Goal: Task Accomplishment & Management: Use online tool/utility

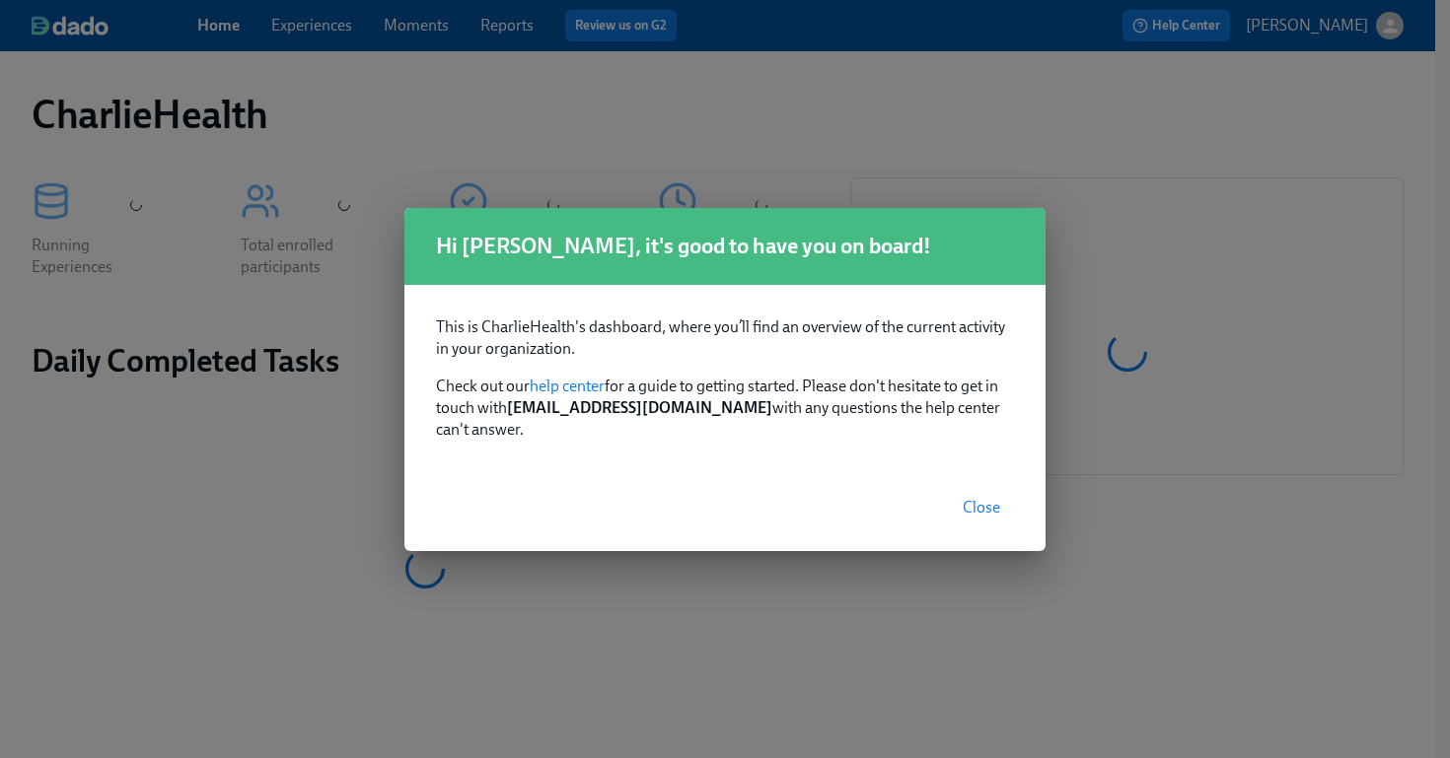
click at [983, 498] on span "Close" at bounding box center [981, 508] width 37 height 20
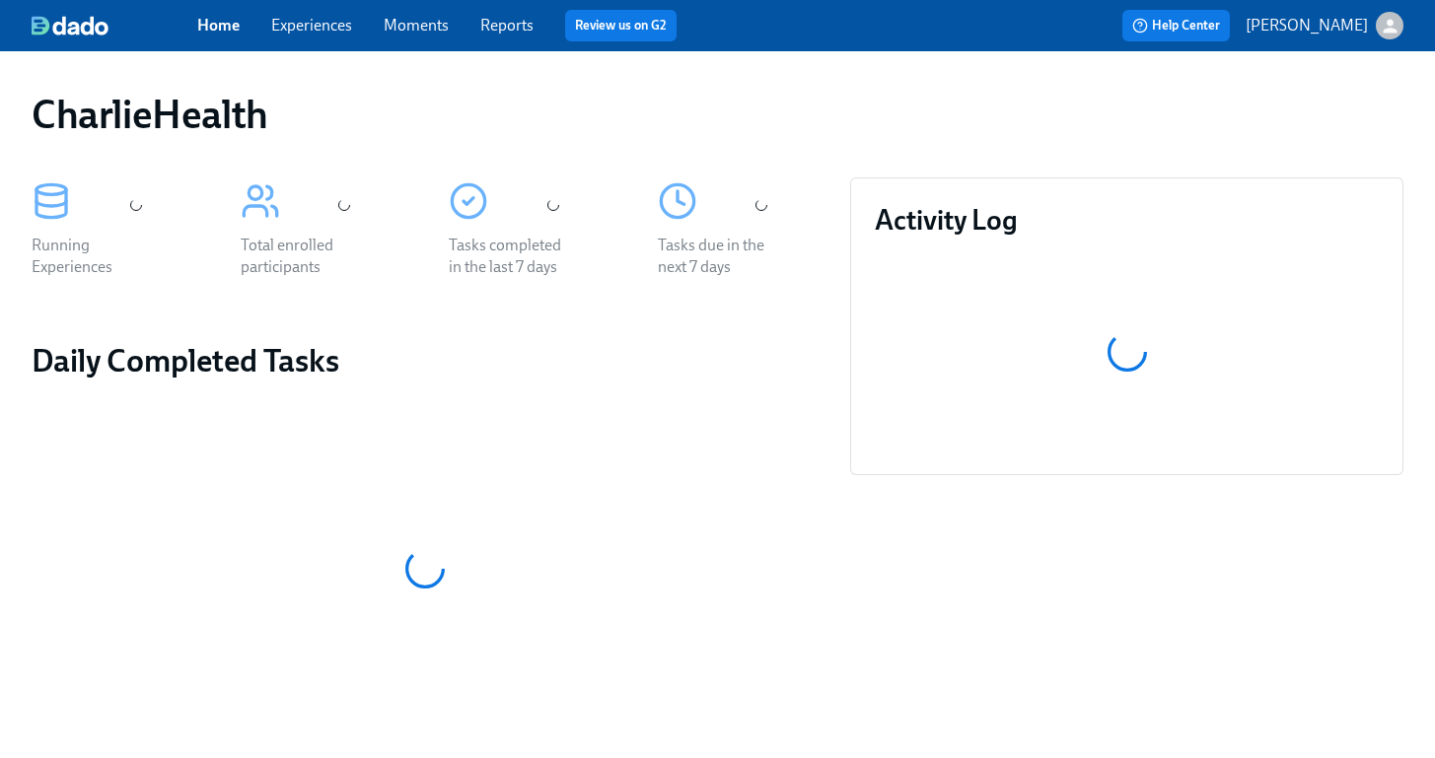
click at [301, 24] on link "Experiences" at bounding box center [311, 25] width 81 height 19
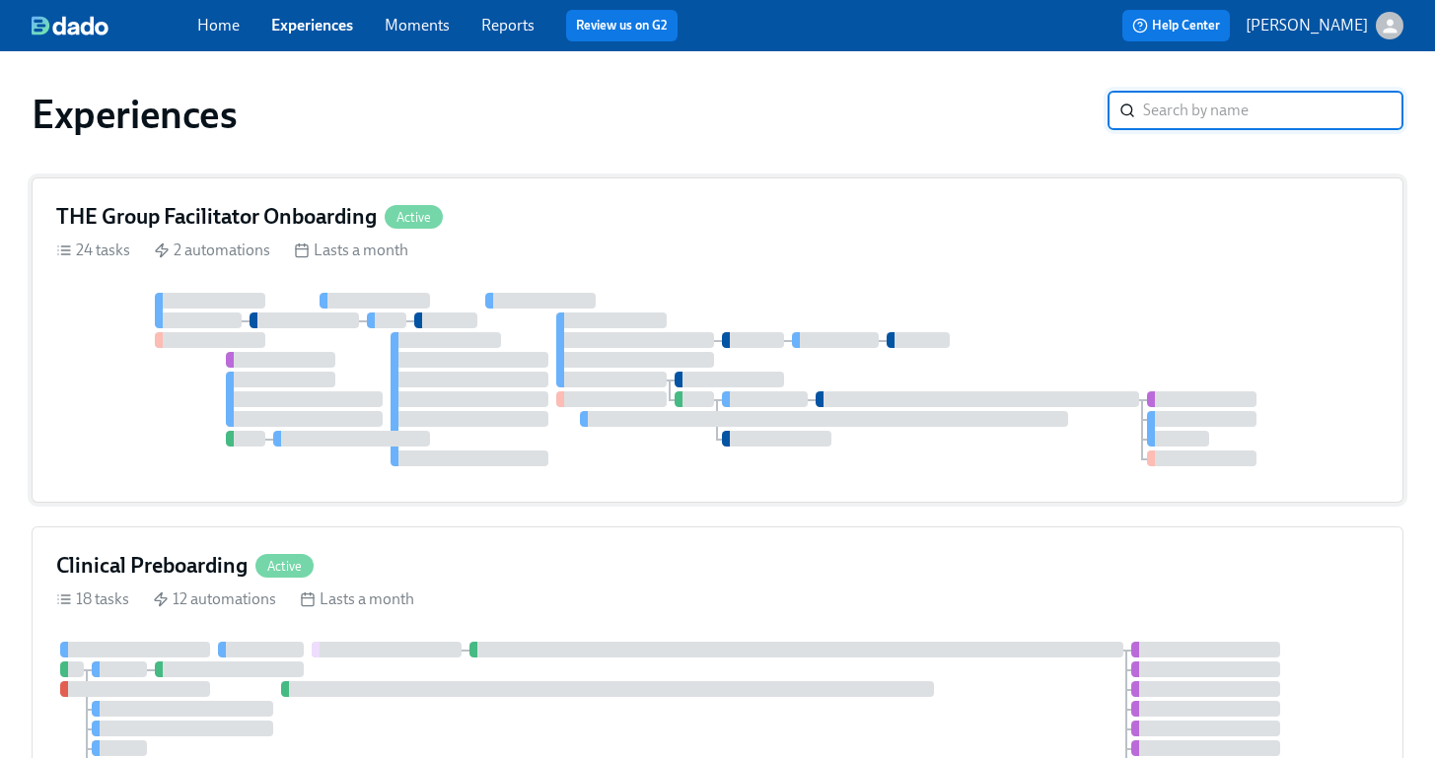
click at [796, 274] on div "THE Group Facilitator Onboarding Active 24 tasks 2 automations Lasts a month" at bounding box center [718, 340] width 1372 height 325
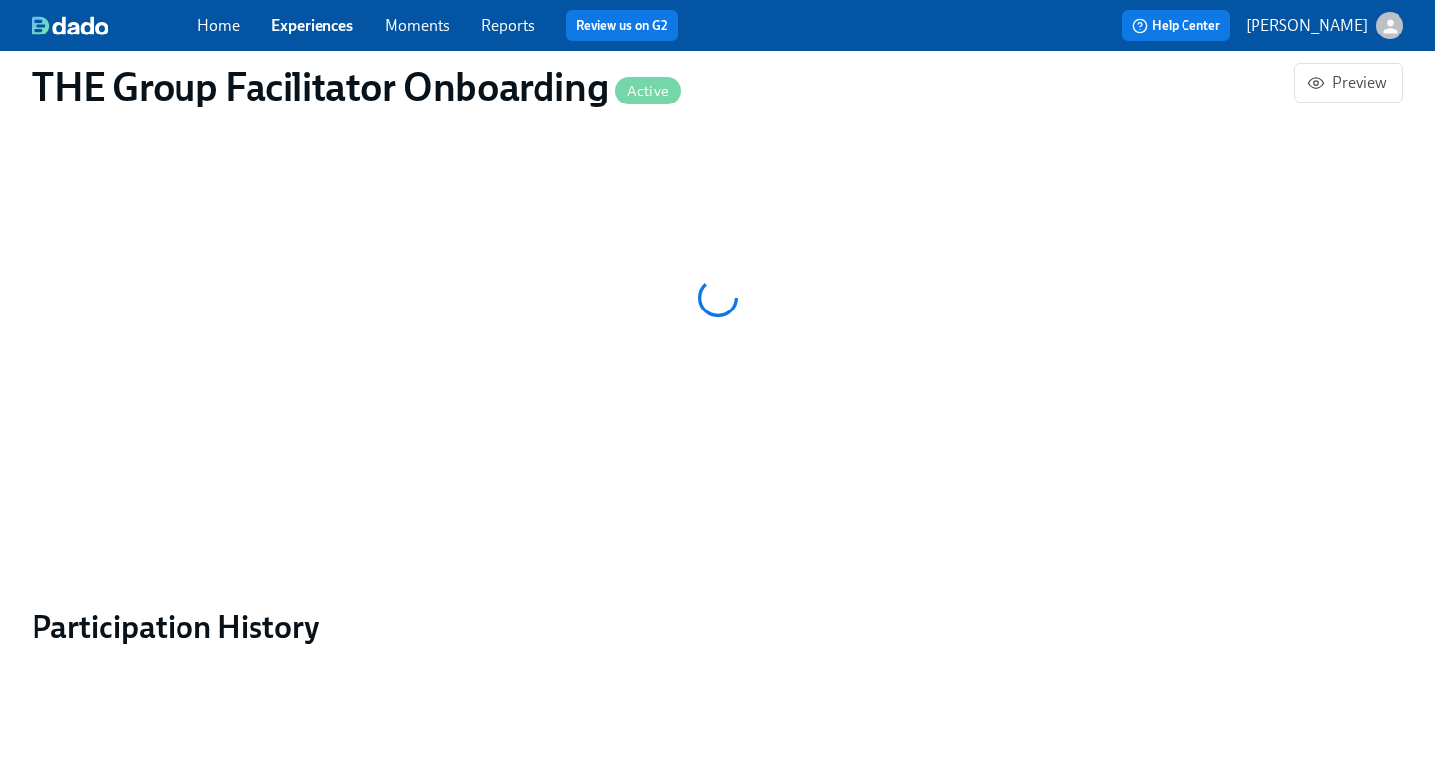
scroll to position [1552, 0]
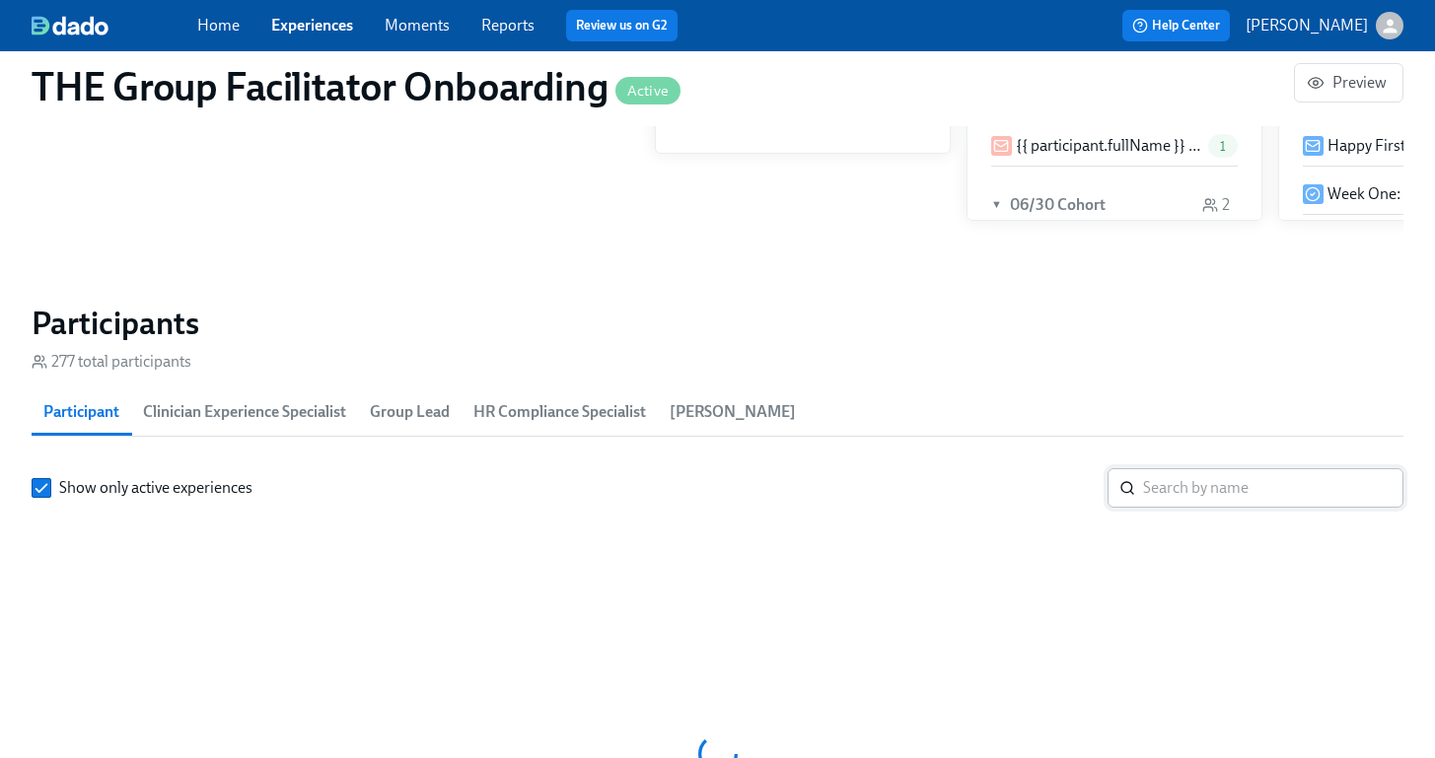
click at [1239, 468] on input "search" at bounding box center [1273, 487] width 260 height 39
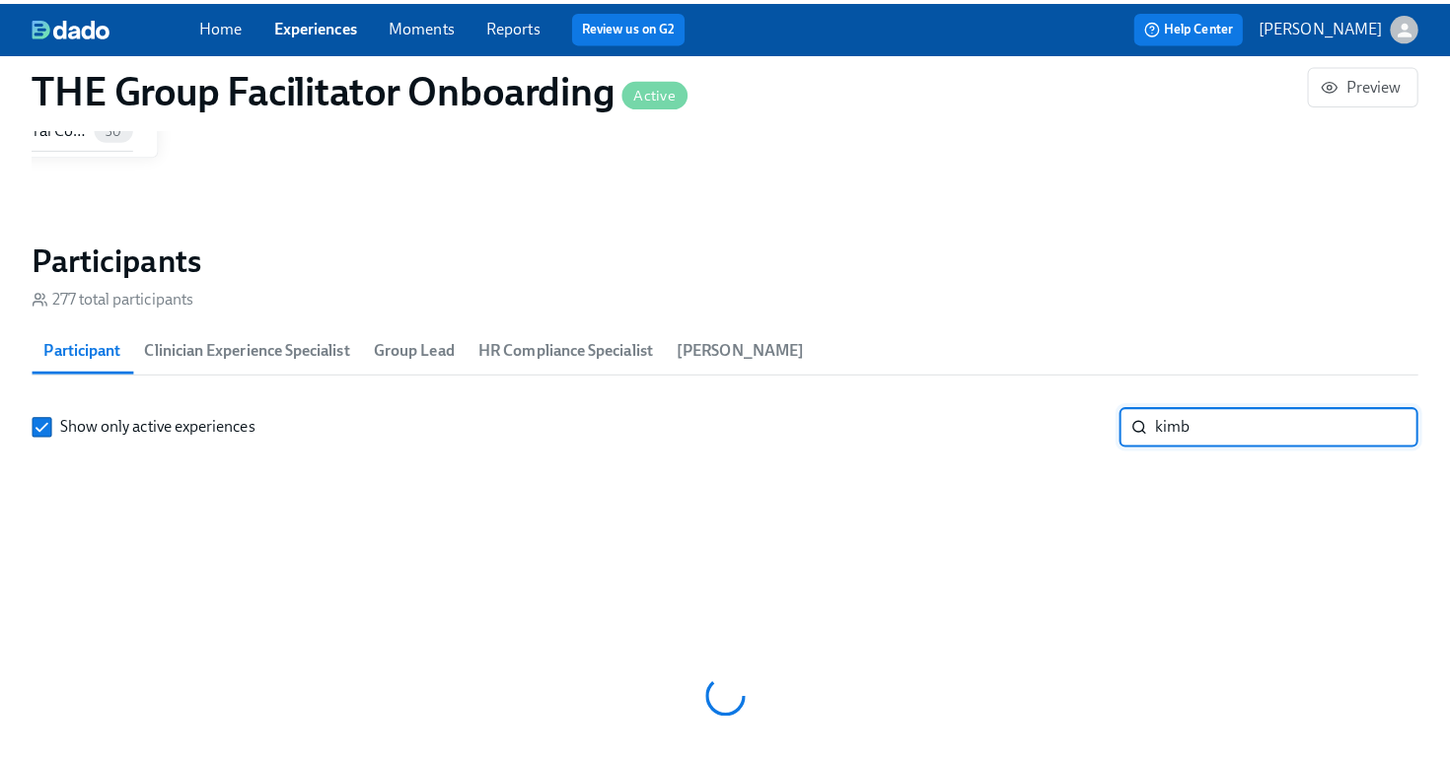
scroll to position [1763, 0]
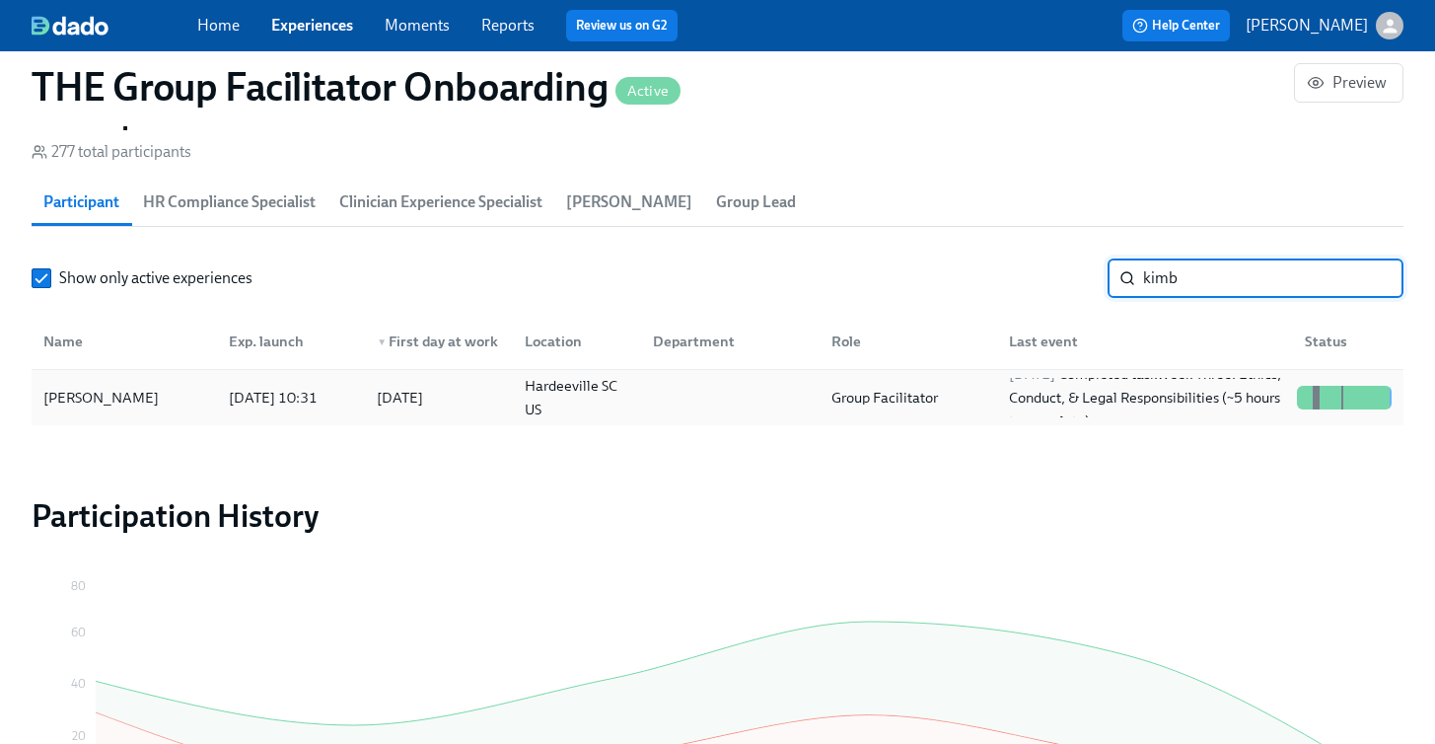
type input "kimb"
click at [97, 406] on div "[PERSON_NAME]" at bounding box center [101, 398] width 131 height 24
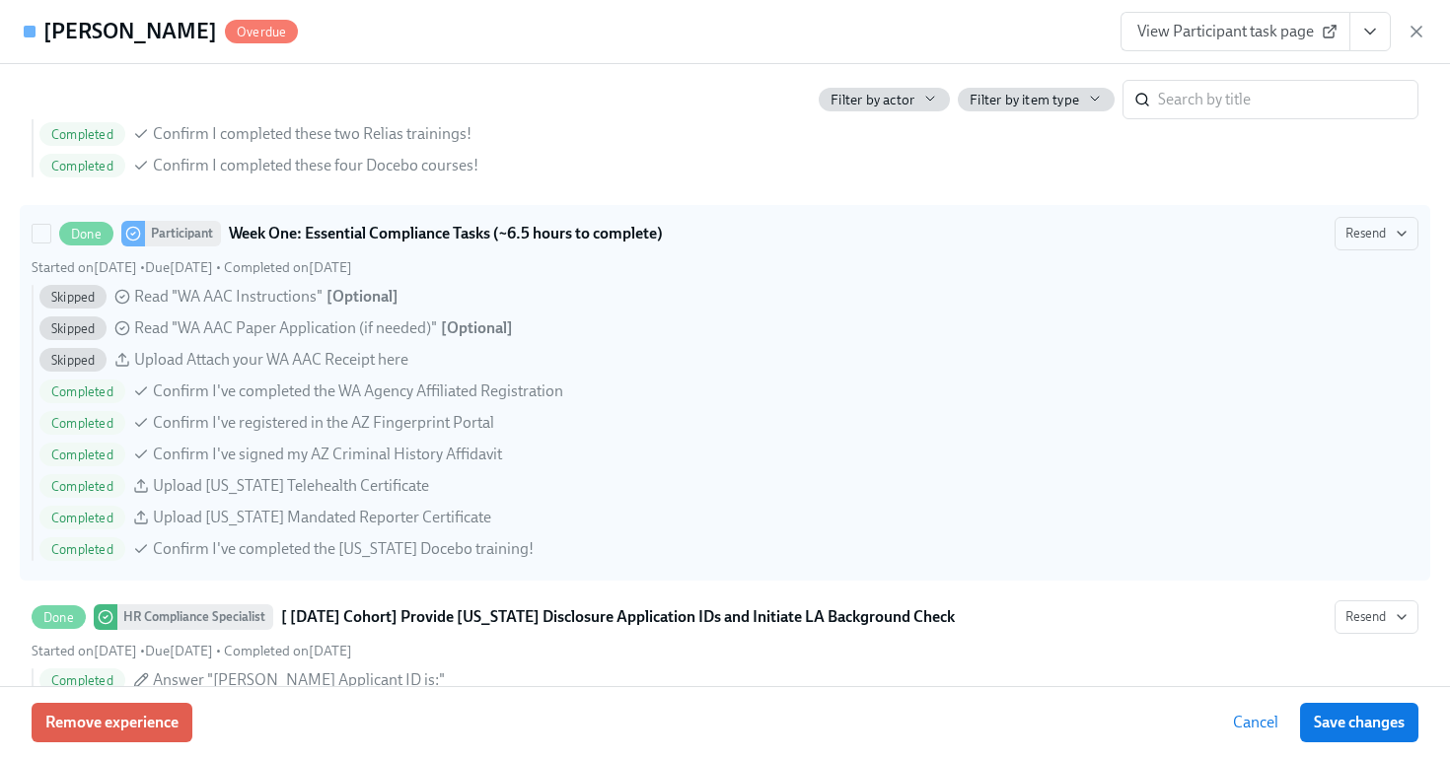
scroll to position [1390, 0]
